Goal: Entertainment & Leisure: Consume media (video, audio)

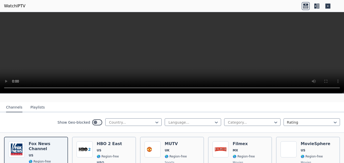
scroll to position [71, 0]
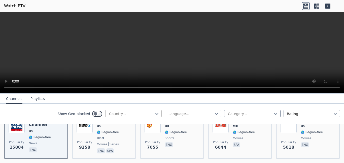
click at [113, 113] on div at bounding box center [132, 113] width 46 height 5
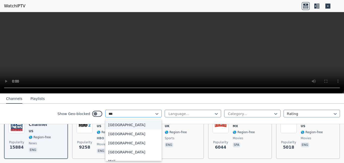
type input "****"
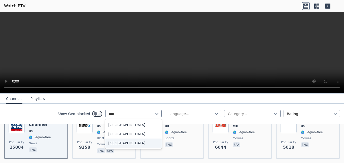
click at [117, 145] on div "[GEOGRAPHIC_DATA]" at bounding box center [133, 142] width 56 height 9
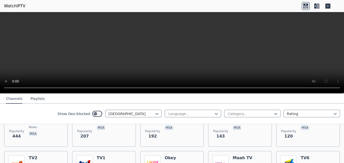
scroll to position [49, 0]
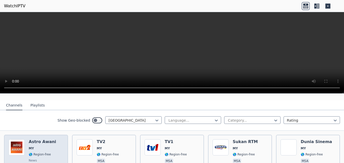
click at [18, 144] on img at bounding box center [17, 147] width 16 height 16
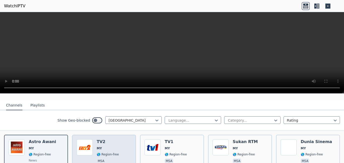
click at [106, 139] on h6 "TV2" at bounding box center [108, 141] width 22 height 5
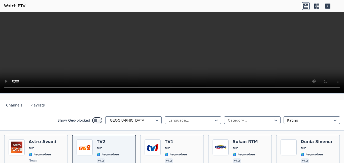
click at [31, 100] on button "Playlists" at bounding box center [37, 105] width 14 height 10
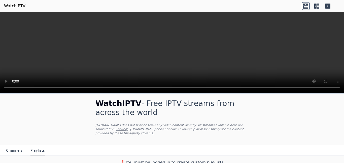
scroll to position [4, 0]
click at [10, 147] on button "Channels" at bounding box center [14, 150] width 16 height 10
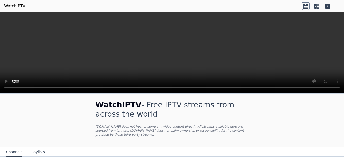
scroll to position [0, 0]
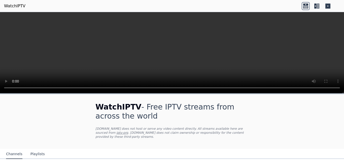
click at [34, 151] on button "Playlists" at bounding box center [37, 154] width 14 height 10
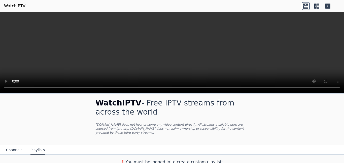
click at [10, 148] on button "Channels" at bounding box center [14, 150] width 16 height 10
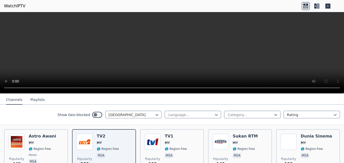
scroll to position [49, 0]
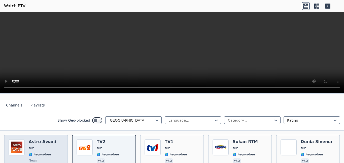
click at [46, 139] on h6 "Astro Awani" at bounding box center [42, 141] width 27 height 5
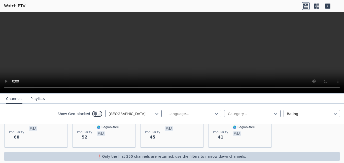
scroll to position [182, 0]
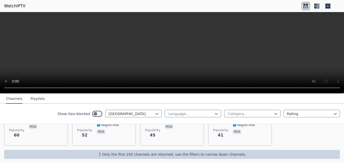
click at [317, 7] on icon at bounding box center [318, 6] width 3 height 5
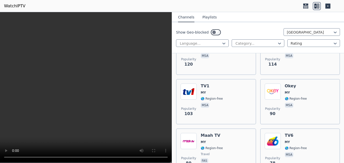
click at [327, 7] on icon at bounding box center [327, 6] width 5 height 5
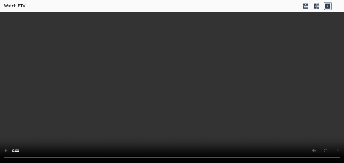
click at [317, 8] on icon at bounding box center [317, 6] width 8 height 8
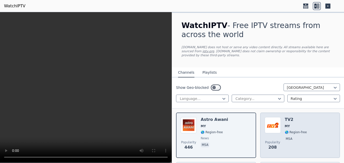
click at [304, 124] on div "Popularity 208 TV2 MY 🌎 Region-free msa" at bounding box center [300, 135] width 71 height 36
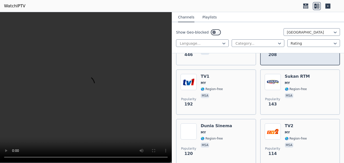
scroll to position [100, 0]
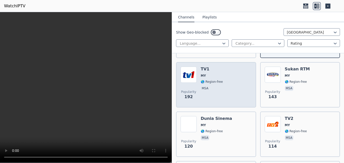
click at [223, 97] on div "Popularity 192 TV1 MY 🌎 Region-free msa" at bounding box center [216, 84] width 71 height 36
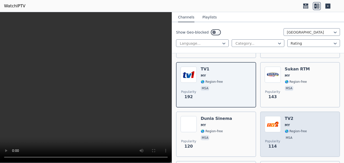
click at [305, 127] on div "Popularity 114 TV2 MY 🌎 Region-free msa" at bounding box center [300, 134] width 71 height 36
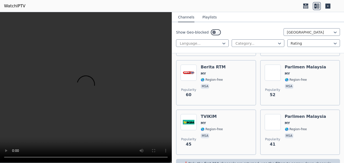
scroll to position [308, 0]
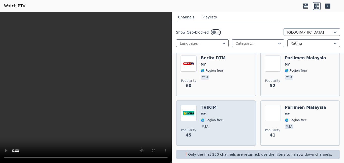
click at [238, 128] on div "Popularity 45 TVIKIM MY 🌎 Region-free msa" at bounding box center [216, 123] width 71 height 36
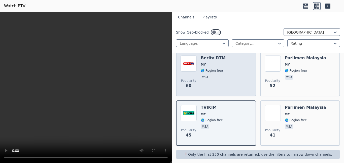
click at [241, 79] on div "Popularity 60 Berita RTM MY 🌎 Region-free msa" at bounding box center [216, 73] width 71 height 36
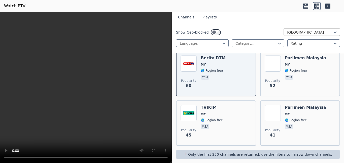
click at [307, 33] on div at bounding box center [310, 32] width 46 height 5
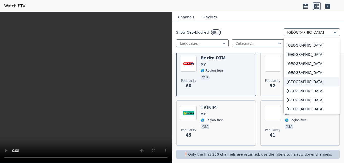
scroll to position [1495, 0]
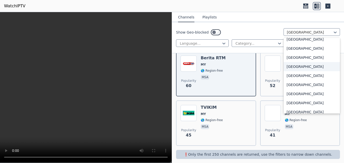
click at [296, 68] on div "[GEOGRAPHIC_DATA]" at bounding box center [311, 66] width 56 height 9
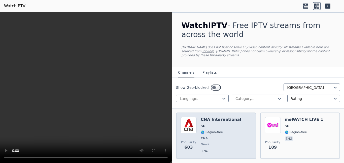
click at [220, 124] on div "CNA International SG 🌎 Region-free CNA news eng" at bounding box center [221, 135] width 41 height 37
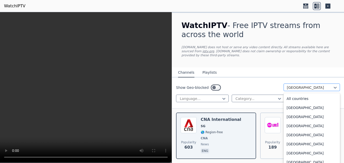
click at [289, 86] on div "[GEOGRAPHIC_DATA]" at bounding box center [311, 87] width 56 height 8
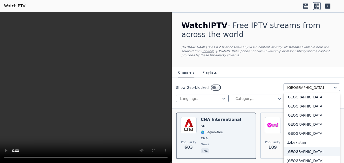
scroll to position [1755, 0]
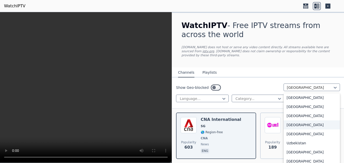
click at [299, 121] on div "[GEOGRAPHIC_DATA]" at bounding box center [311, 124] width 56 height 9
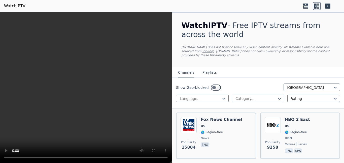
click at [299, 124] on span "US" at bounding box center [297, 126] width 25 height 4
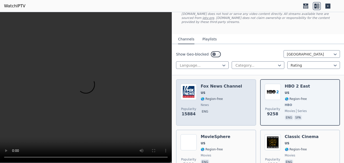
scroll to position [66, 0]
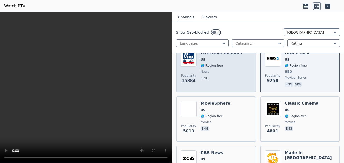
click at [222, 79] on div "[PERSON_NAME] US 🌎 Region-free news eng" at bounding box center [221, 68] width 41 height 37
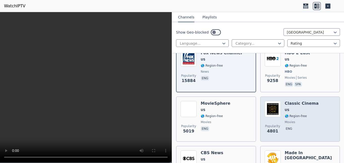
click at [292, 101] on h6 "Classic Cinema" at bounding box center [302, 103] width 34 height 5
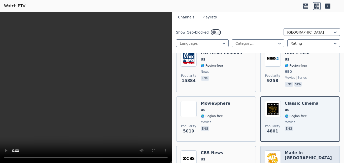
click at [278, 154] on img at bounding box center [273, 158] width 16 height 16
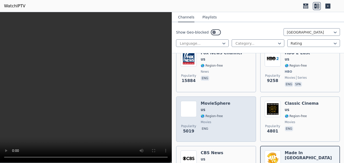
click at [233, 115] on div "Popularity 5019 MovieSphere US 🌎 Region-free movies eng" at bounding box center [216, 119] width 71 height 36
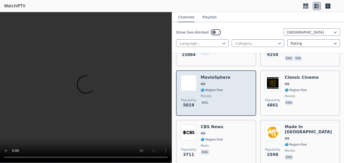
scroll to position [100, 0]
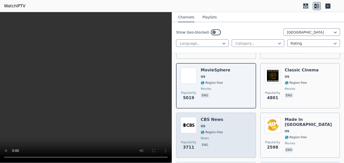
click at [227, 121] on div "Popularity 3711 CBS News US 🌎 Region-free news eng" at bounding box center [216, 135] width 71 height 36
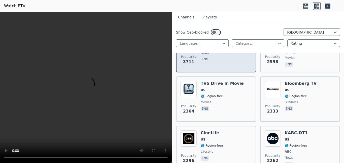
scroll to position [199, 0]
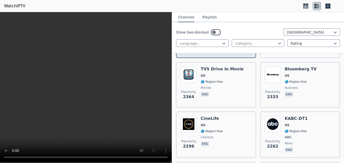
click at [227, 121] on div "Popularity 2296 CineLife US 🌎 Region-free lifestyle eng" at bounding box center [216, 134] width 71 height 37
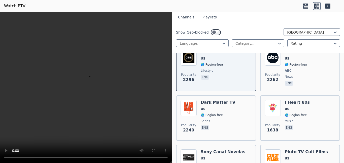
scroll to position [299, 0]
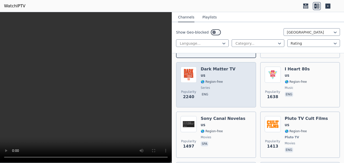
click at [230, 83] on div "Popularity 2240 Dark Matter TV US 🌎 Region-free series eng" at bounding box center [216, 84] width 71 height 36
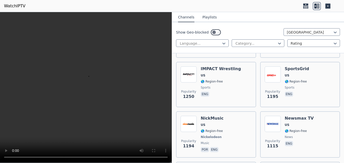
scroll to position [532, 0]
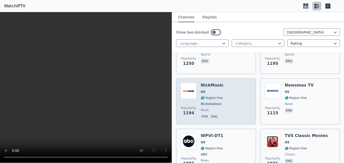
click at [230, 84] on div "Popularity 1194 NickMusic US 🌎 Region-free Nickelodeon music por eng" at bounding box center [216, 101] width 71 height 37
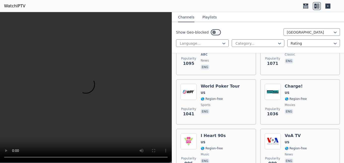
scroll to position [698, 0]
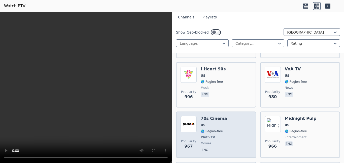
click at [212, 129] on div "70s Cinema US 🌎 Region-free Pluto TV movies eng" at bounding box center [214, 134] width 26 height 37
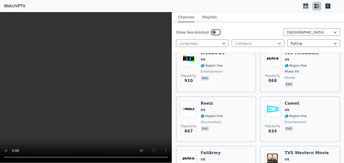
scroll to position [798, 0]
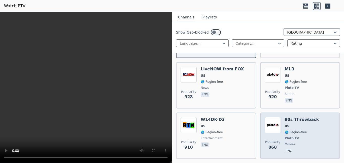
click at [313, 128] on div "Popularity 868 90s Throwback US 🌎 Region-free Pluto TV movies eng" at bounding box center [300, 135] width 71 height 37
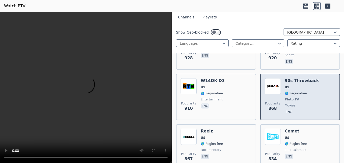
scroll to position [864, 0]
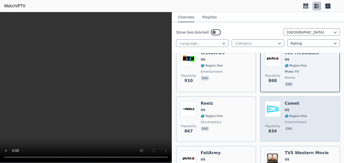
click at [313, 130] on div "Popularity 834 Comet US 🌎 Region-free entertainment eng" at bounding box center [300, 119] width 71 height 36
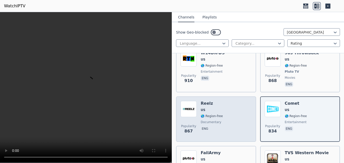
scroll to position [931, 0]
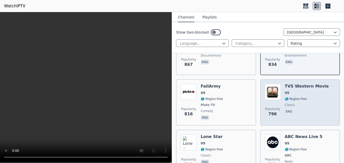
click at [292, 92] on div "TVS Western Movie US 🌎 Region-free classic eng" at bounding box center [307, 102] width 44 height 37
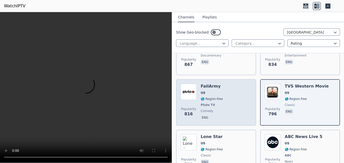
scroll to position [964, 0]
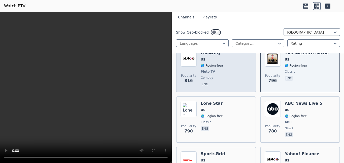
click at [220, 72] on div "Popularity 816 FailArmy US 🌎 Region-free Pluto TV comedy eng" at bounding box center [216, 68] width 71 height 37
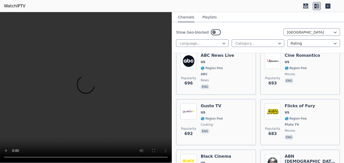
scroll to position [1163, 0]
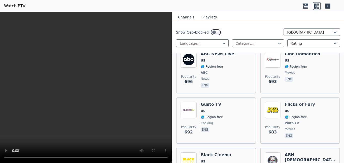
click at [327, 6] on icon at bounding box center [327, 6] width 5 height 5
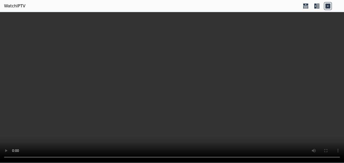
click at [315, 6] on icon at bounding box center [317, 6] width 8 height 8
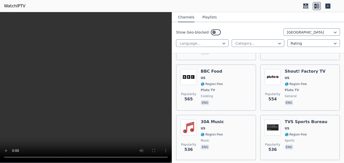
scroll to position [1562, 0]
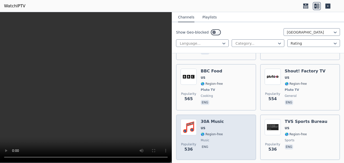
click at [222, 119] on div "Popularity 536 30A Music US 🌎 Region-free music eng" at bounding box center [216, 137] width 71 height 36
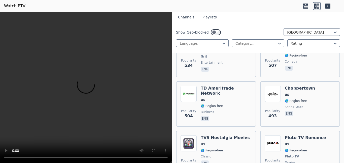
scroll to position [1761, 0]
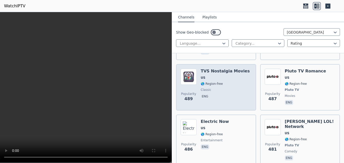
click at [221, 82] on span "🌎 Region-free" at bounding box center [225, 84] width 49 height 4
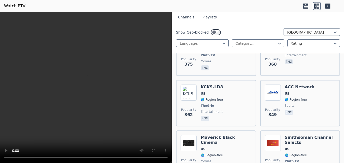
scroll to position [2160, 0]
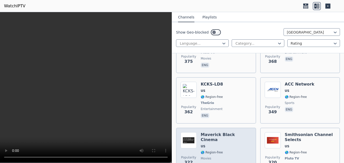
click at [238, 132] on div "Maverick Black Cinema US 🌎 Region-free movies eng" at bounding box center [226, 153] width 51 height 42
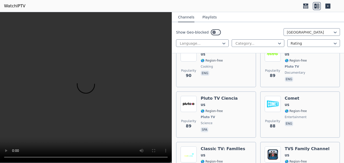
scroll to position [6258, 0]
